Goal: Information Seeking & Learning: Learn about a topic

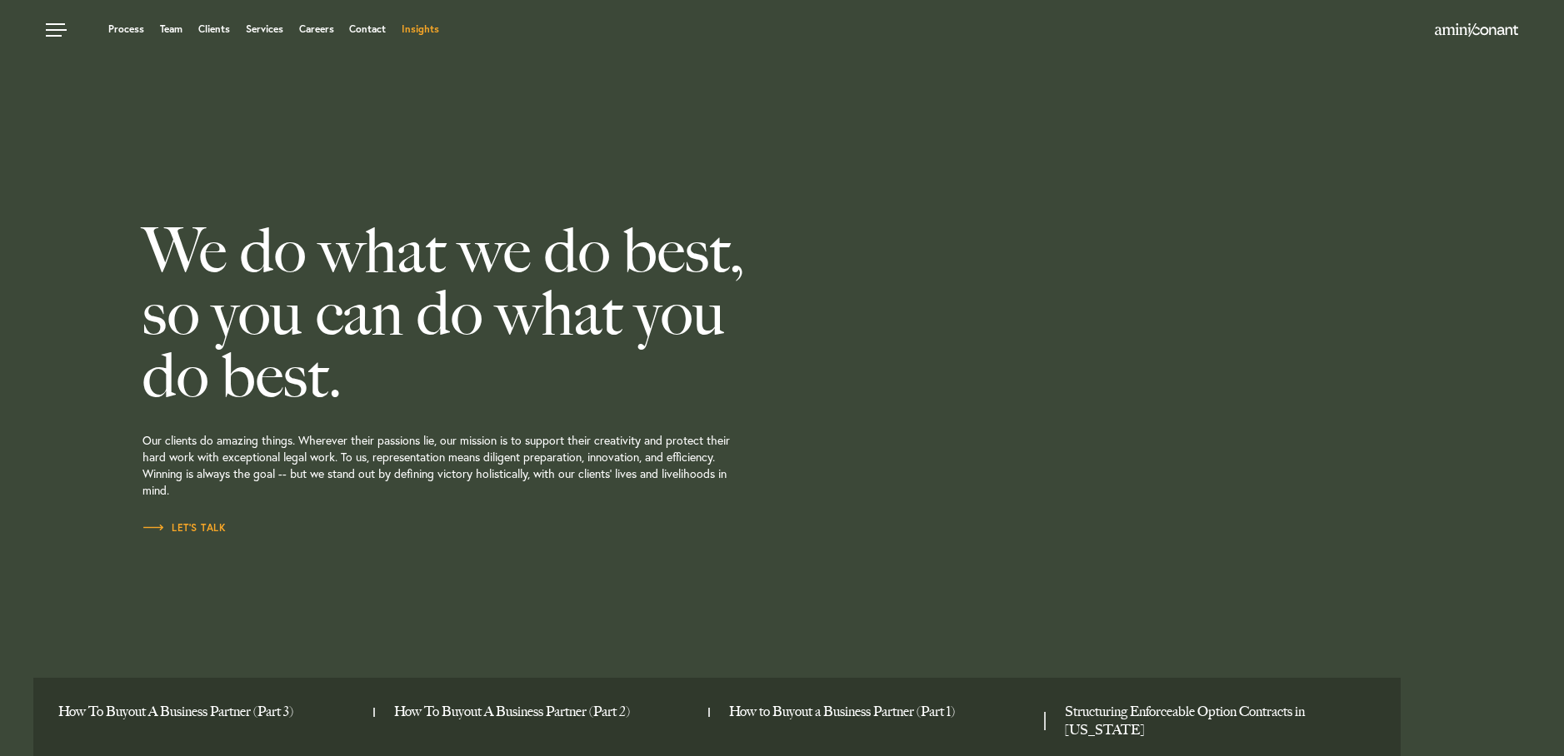
click at [429, 27] on link "Insights" at bounding box center [420, 29] width 37 height 10
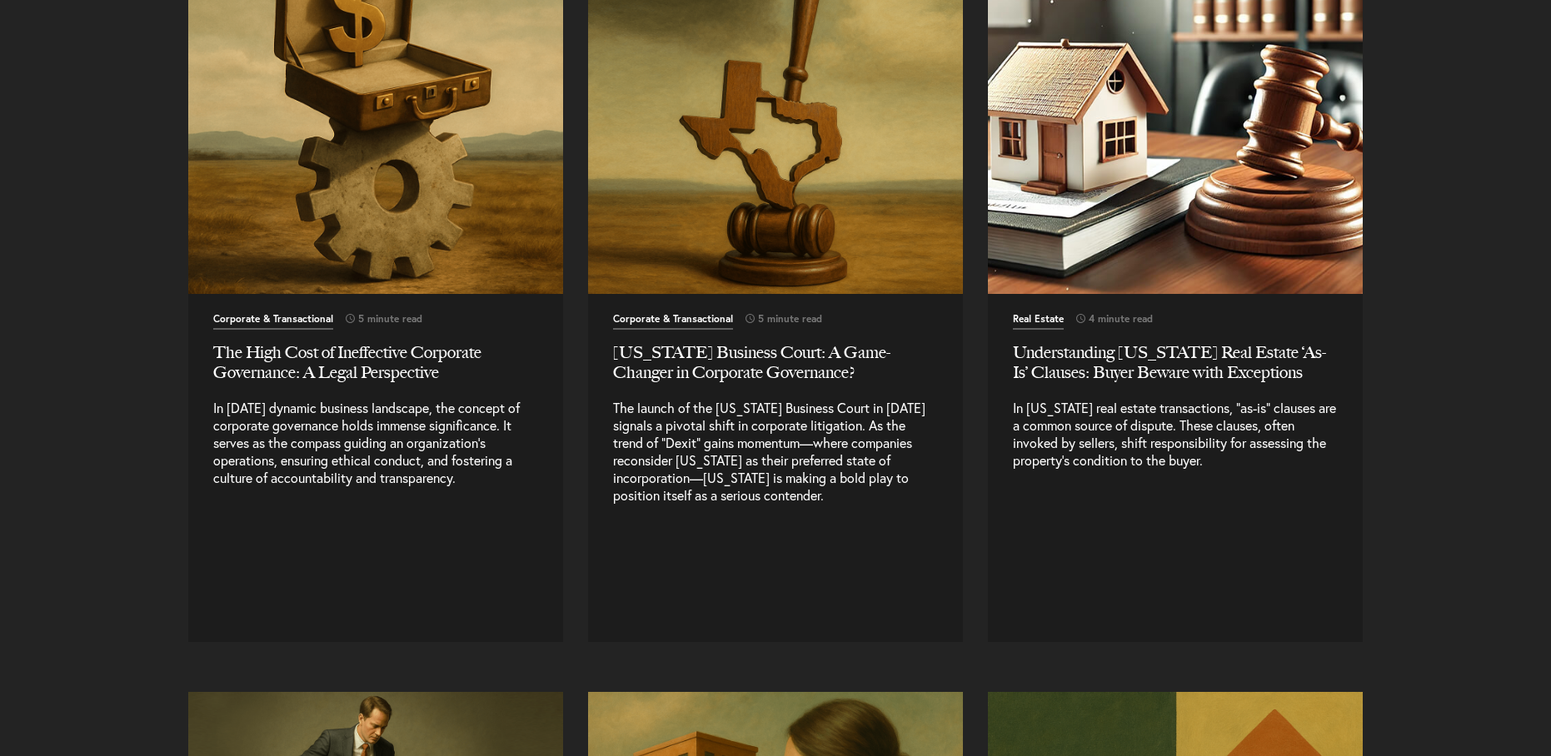
scroll to position [4748, 0]
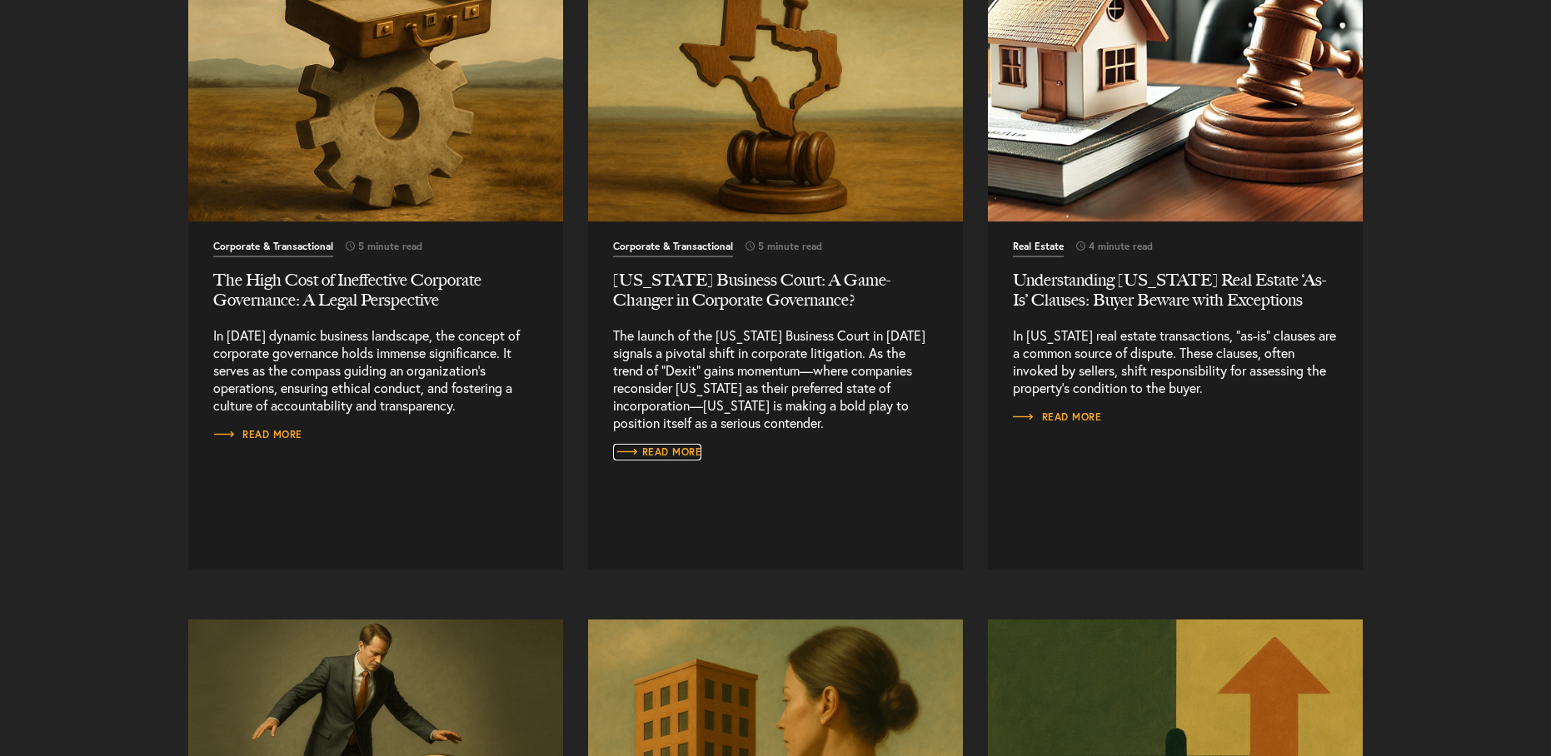
click at [675, 452] on span "Read More" at bounding box center [657, 452] width 89 height 10
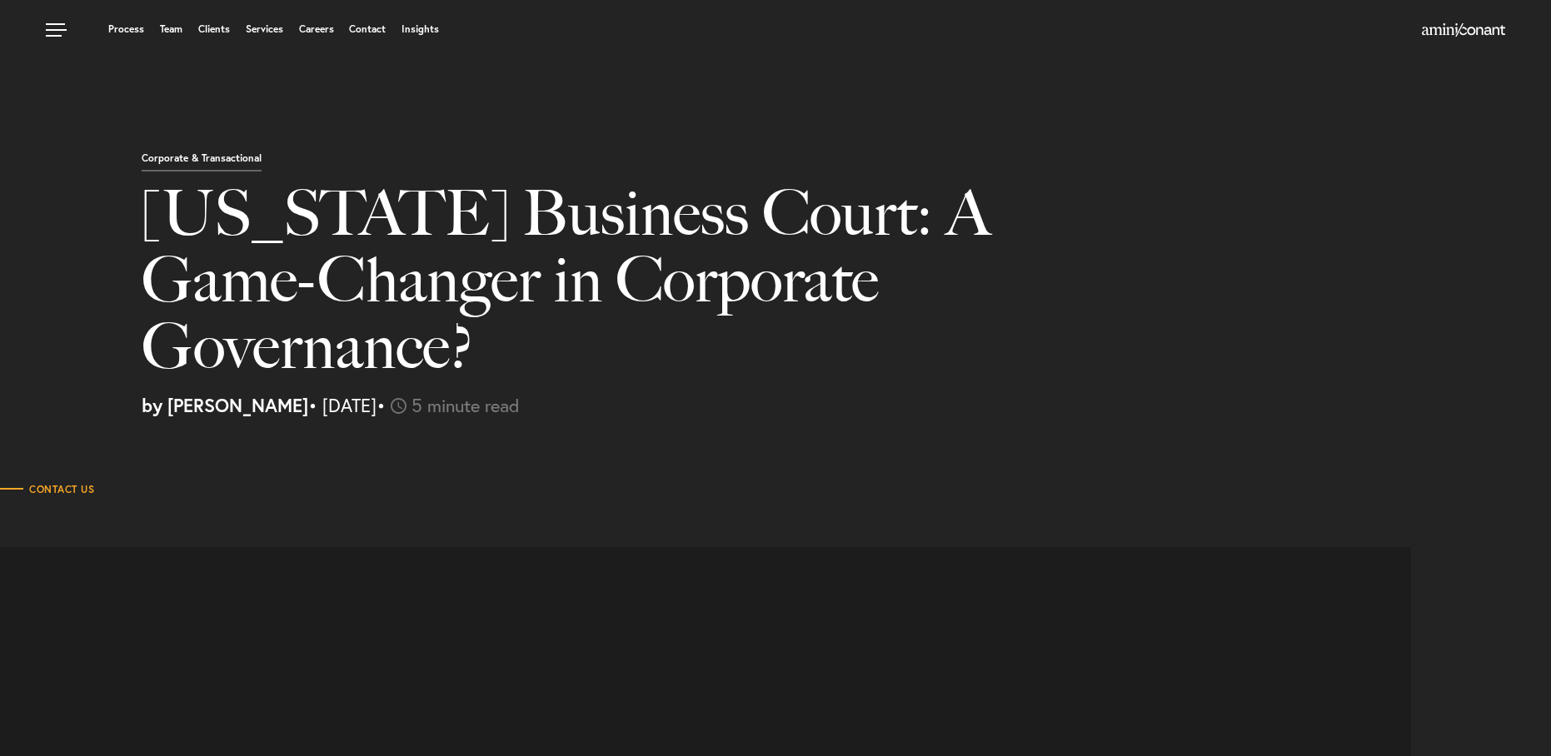
select select "US"
select select "Austin"
select select "Business and Civil Litigation"
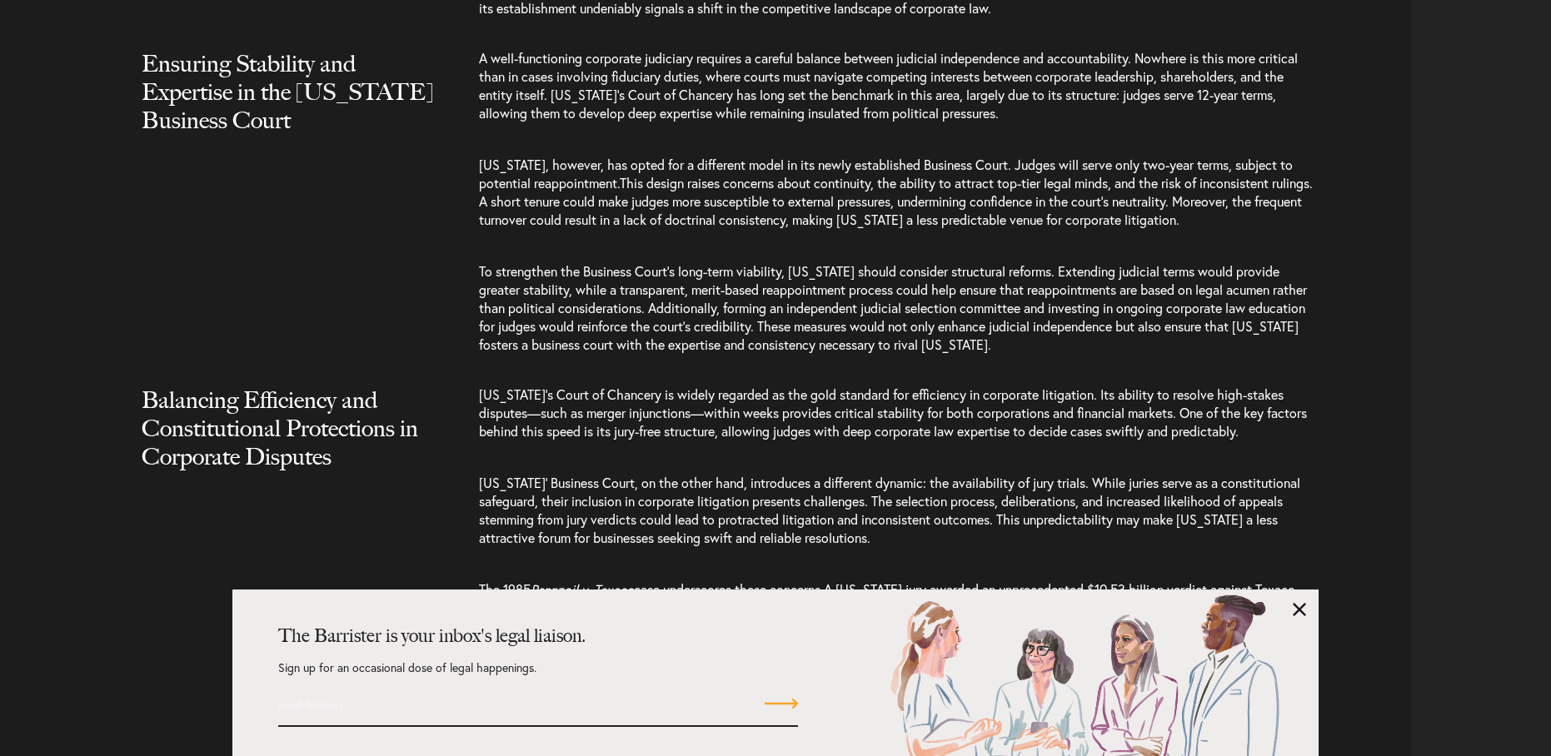
scroll to position [1916, 0]
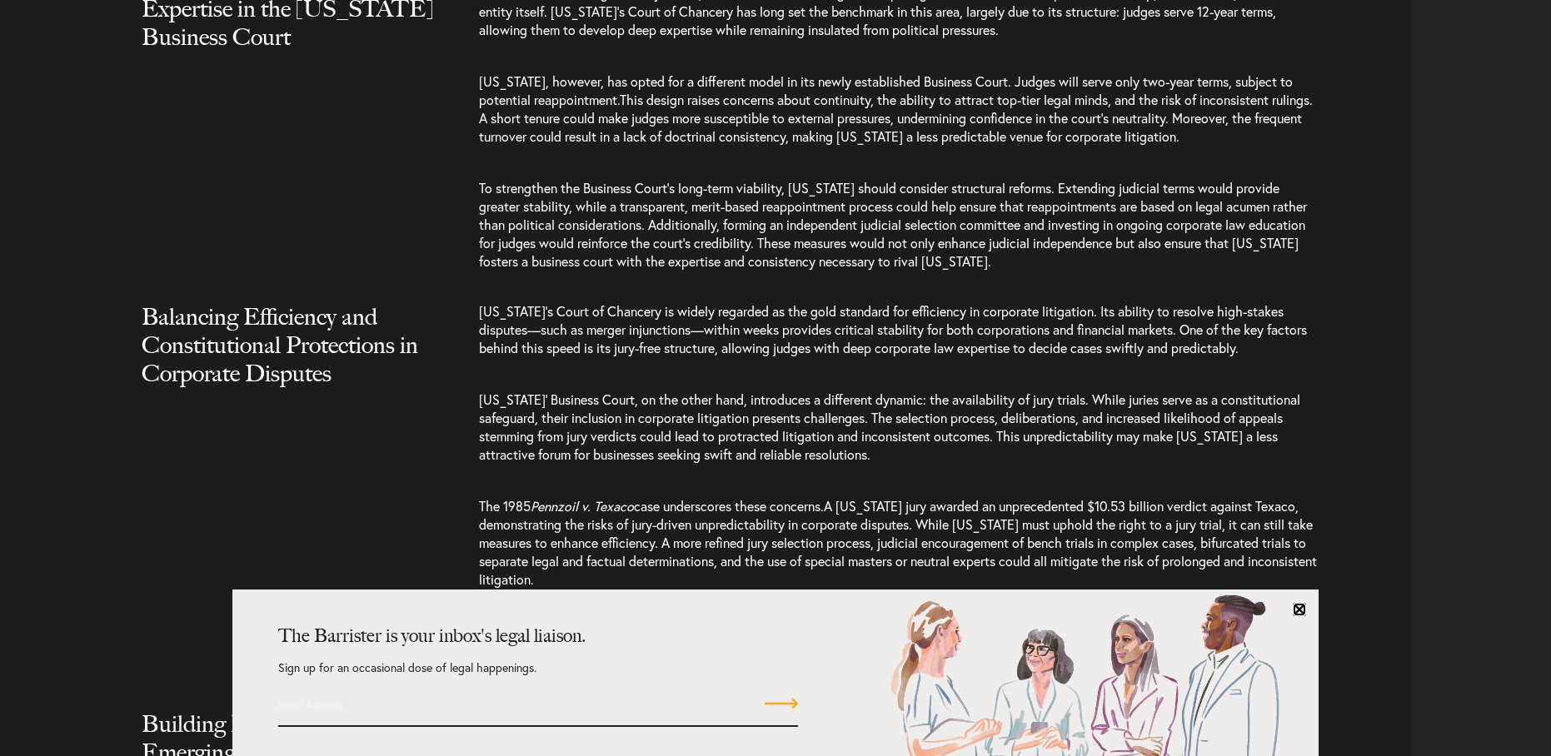
click at [1294, 611] on link at bounding box center [1299, 609] width 13 height 13
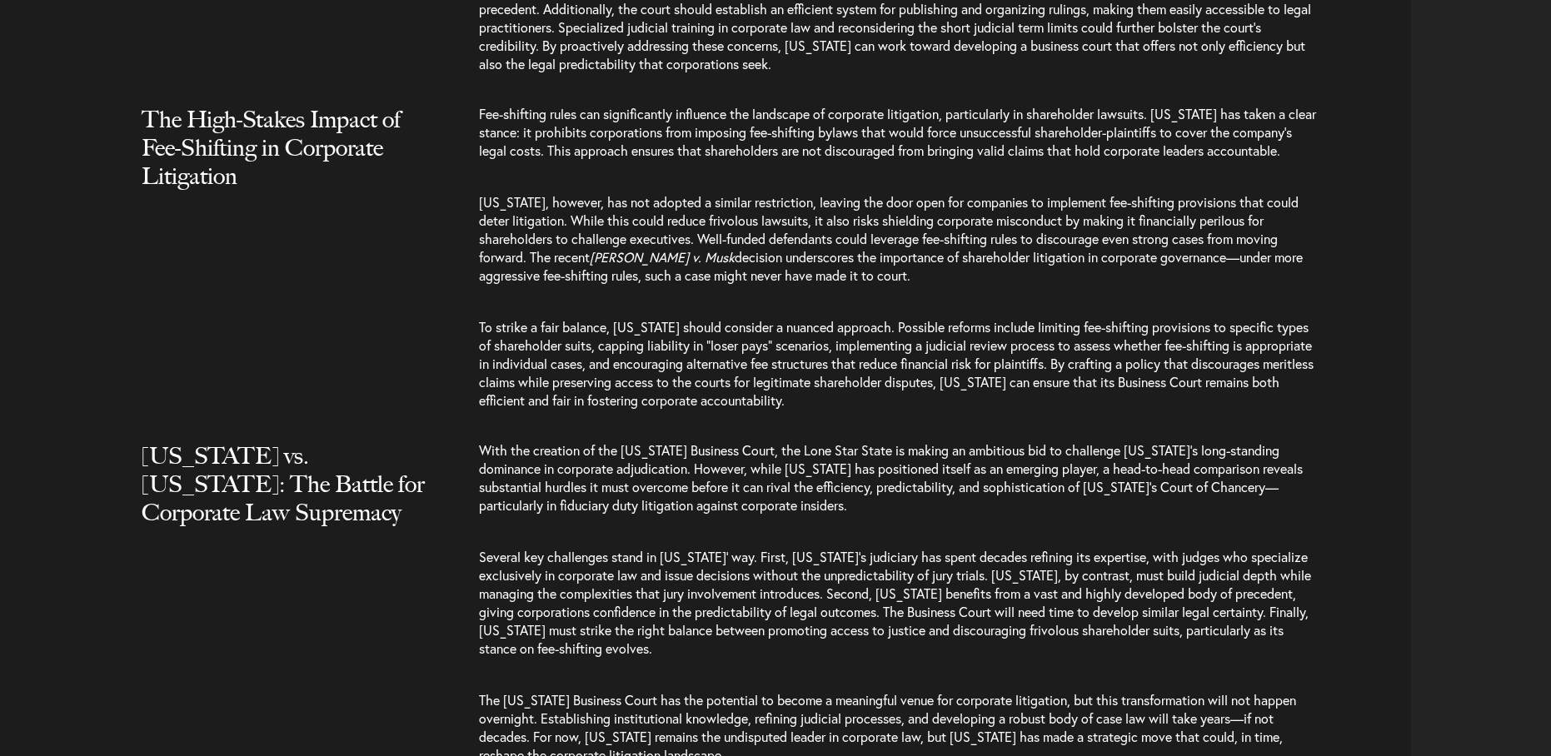
scroll to position [2999, 0]
